Goal: Transaction & Acquisition: Download file/media

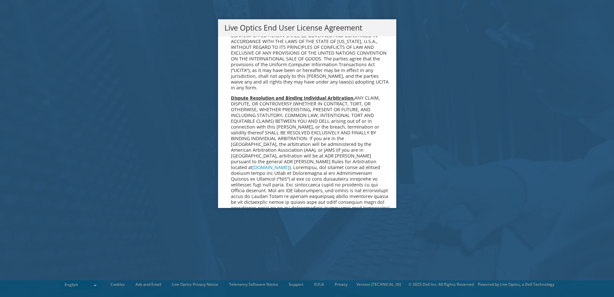
scroll to position [2429, 0]
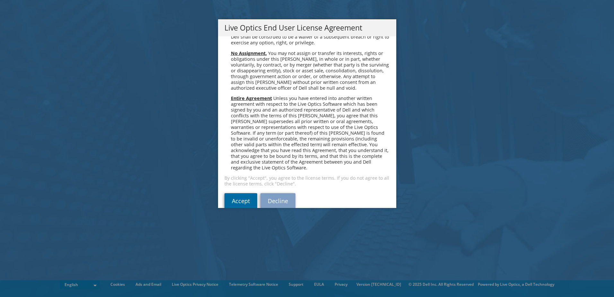
click at [249, 193] on link "Accept" at bounding box center [241, 200] width 33 height 15
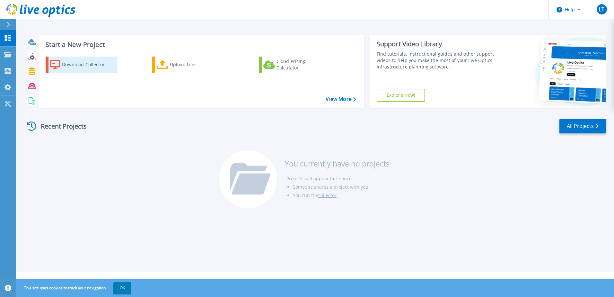
click at [84, 66] on div "Download Collector" at bounding box center [87, 64] width 51 height 13
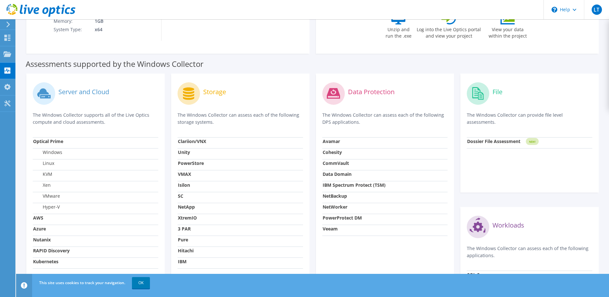
scroll to position [203, 0]
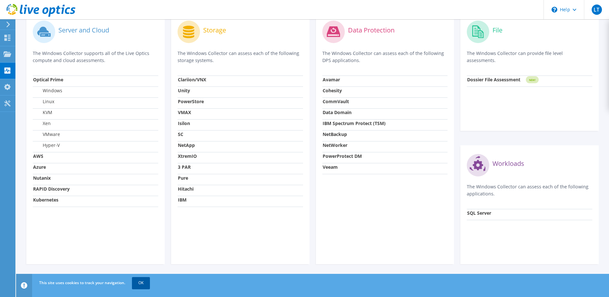
click at [140, 286] on link "OK" at bounding box center [141, 283] width 18 height 12
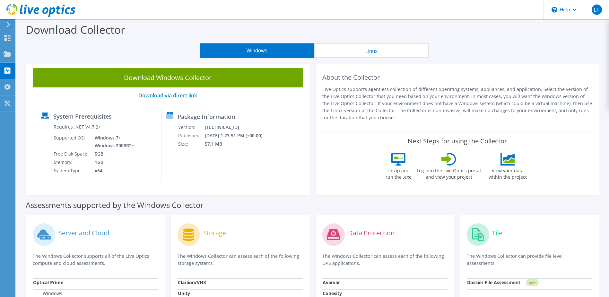
scroll to position [0, 0]
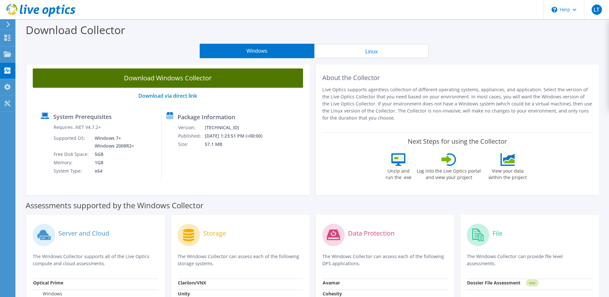
click at [187, 78] on link "Download Windows Collector" at bounding box center [168, 77] width 270 height 19
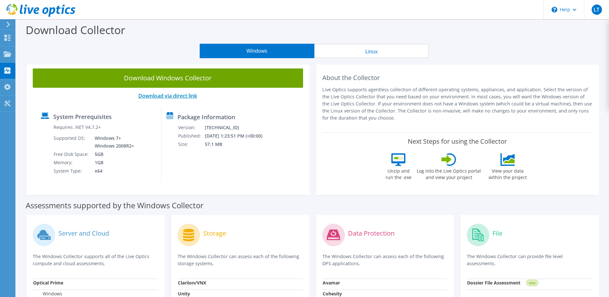
click at [170, 95] on link "Download via direct link" at bounding box center [167, 95] width 59 height 7
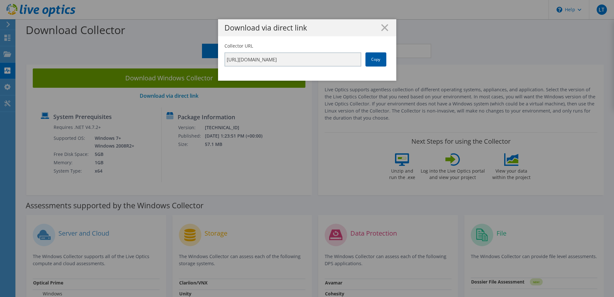
click at [370, 62] on link "Copy" at bounding box center [376, 59] width 21 height 14
click at [384, 29] on icon at bounding box center [384, 27] width 7 height 7
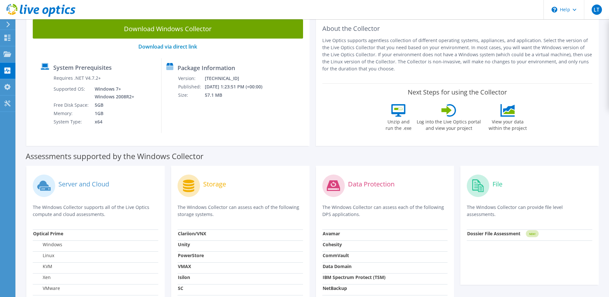
scroll to position [128, 0]
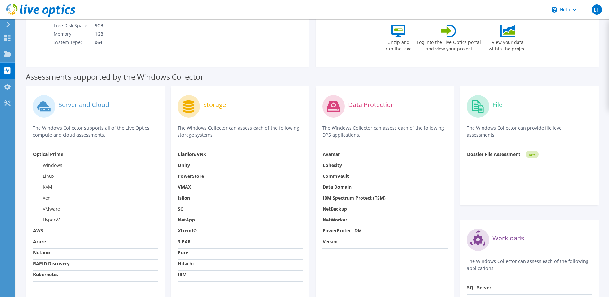
click at [74, 106] on label "Server and Cloud" at bounding box center [83, 105] width 51 height 6
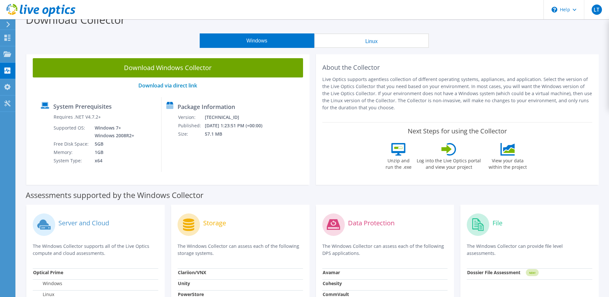
scroll to position [0, 0]
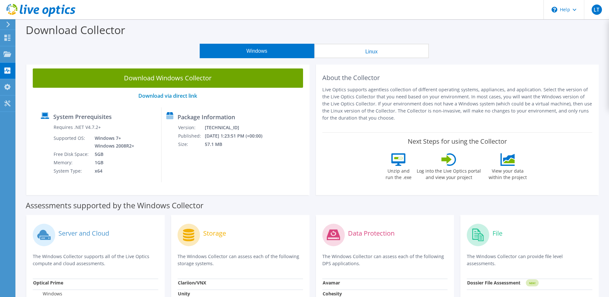
click at [398, 171] on label "Unzip and run the .exe" at bounding box center [399, 173] width 30 height 15
click at [43, 71] on div "Collectors" at bounding box center [32, 71] width 35 height 16
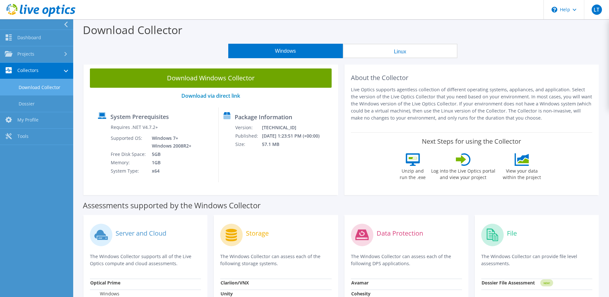
click at [44, 87] on link "Download Collector" at bounding box center [36, 87] width 73 height 16
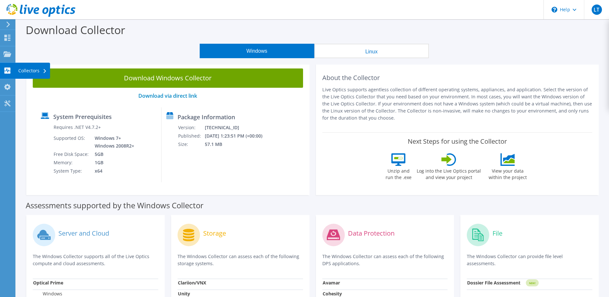
click at [35, 71] on div "Collectors" at bounding box center [32, 71] width 35 height 16
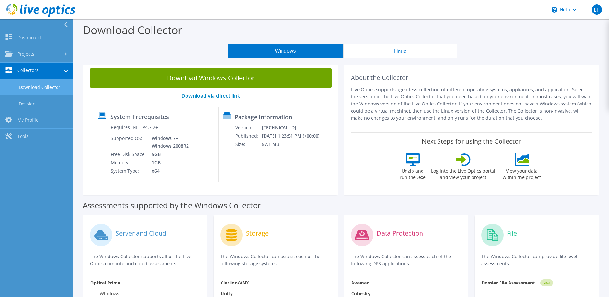
click at [508, 39] on div "Download Collector" at bounding box center [341, 31] width 530 height 24
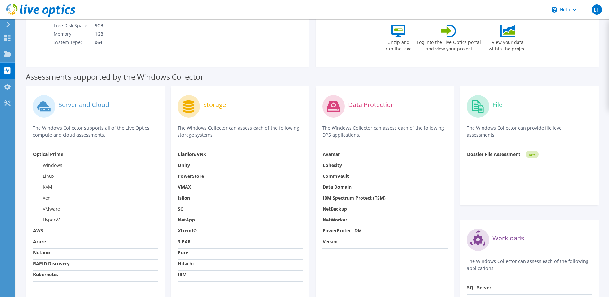
scroll to position [161, 0]
